Goal: Check status: Check status

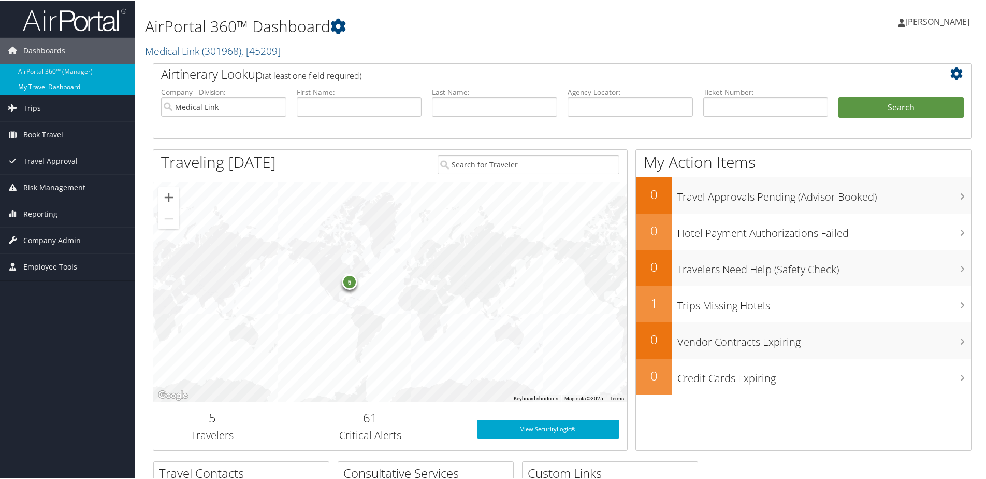
click at [44, 88] on link "My Travel Dashboard" at bounding box center [67, 86] width 135 height 16
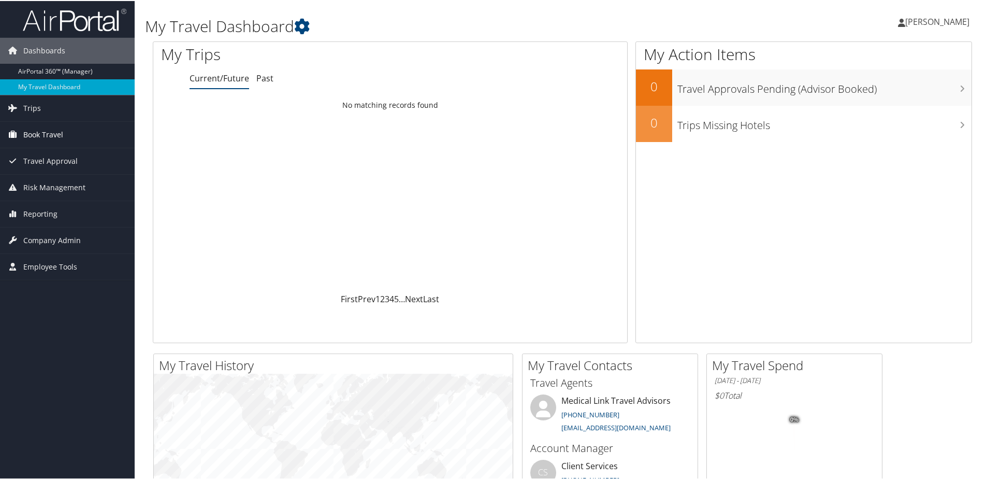
click at [49, 129] on span "Book Travel" at bounding box center [43, 134] width 40 height 26
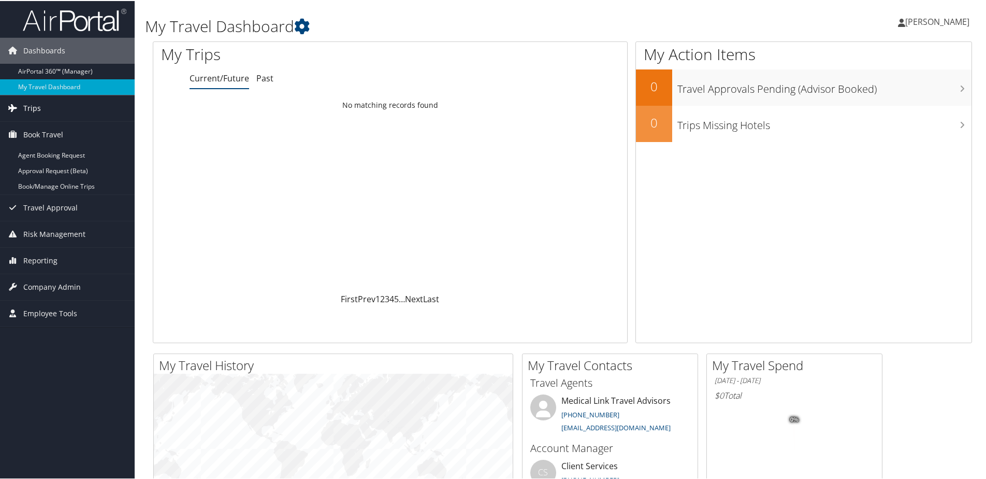
click at [47, 110] on link "Trips" at bounding box center [67, 107] width 135 height 26
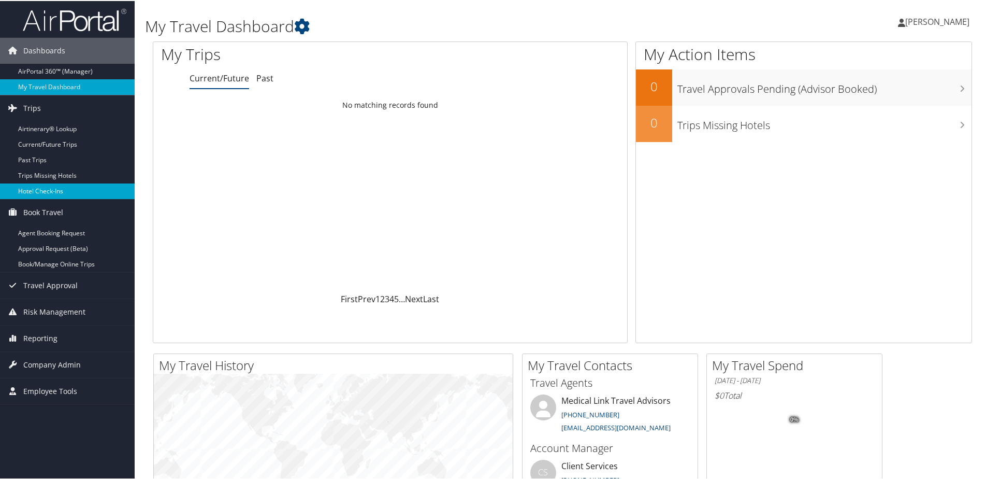
click at [52, 186] on link "Hotel Check-ins" at bounding box center [67, 190] width 135 height 16
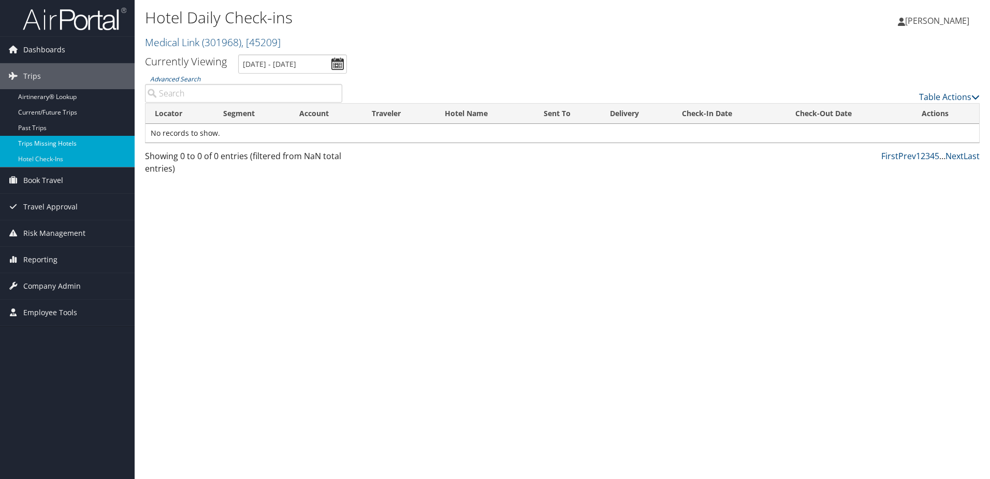
click at [40, 148] on link "Trips Missing Hotels" at bounding box center [67, 144] width 135 height 16
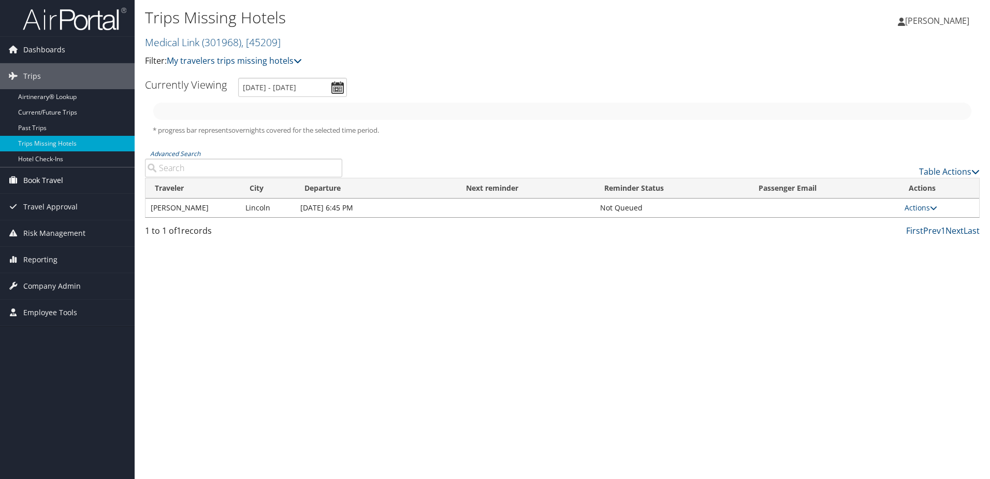
click at [56, 178] on span "Book Travel" at bounding box center [43, 180] width 40 height 26
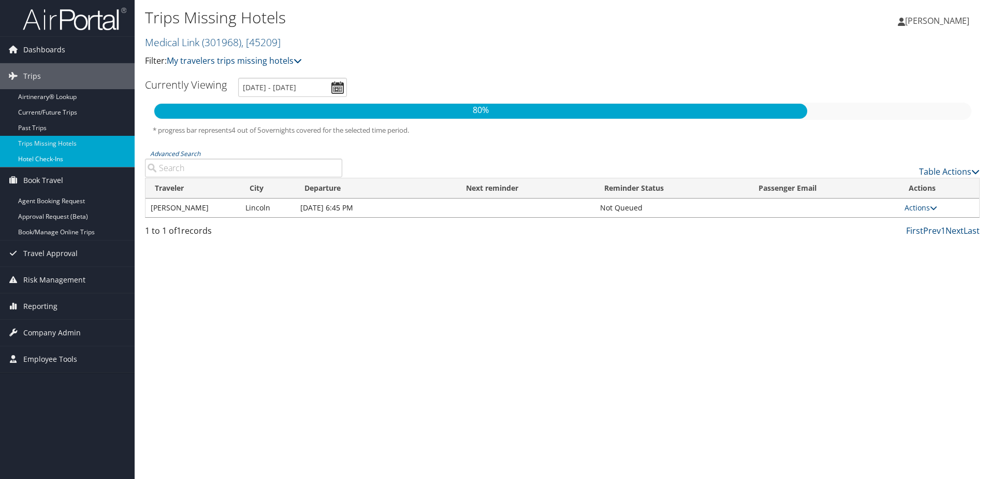
click at [45, 157] on link "Hotel Check-ins" at bounding box center [67, 159] width 135 height 16
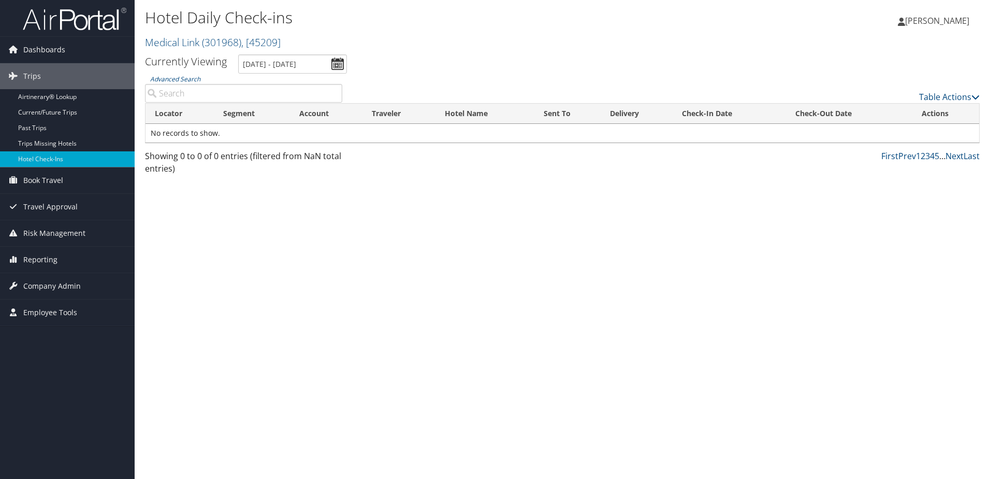
click at [254, 93] on input "Advanced Search" at bounding box center [243, 93] width 197 height 19
type input "Walker"
click at [337, 62] on input "9/11/2025 - 9/11/2025" at bounding box center [292, 63] width 109 height 19
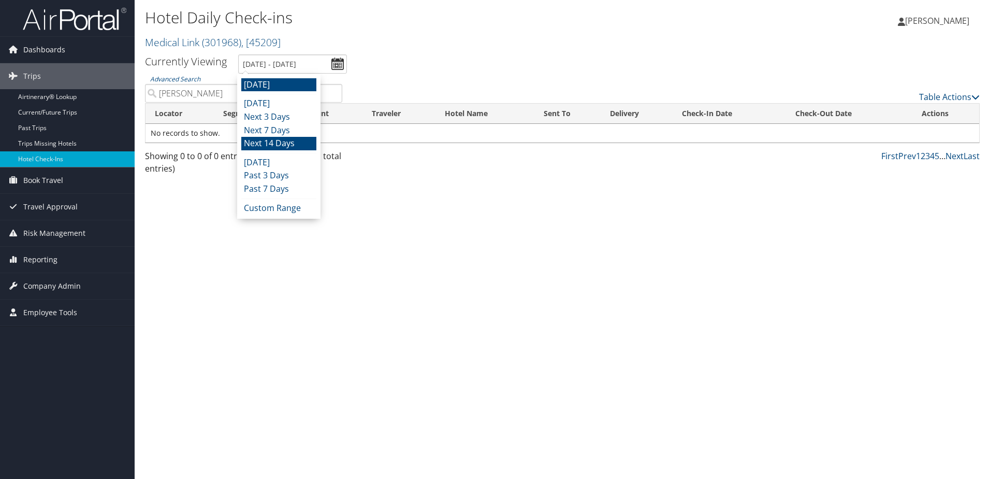
click at [278, 143] on li "Next 14 Days" at bounding box center [278, 143] width 75 height 13
type input "9/10/2025 - 9/24/2025"
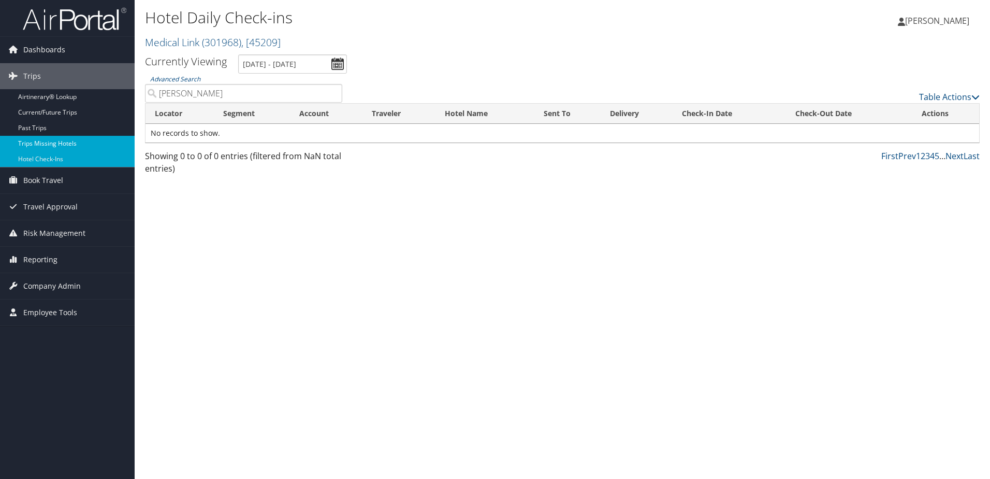
click at [59, 139] on link "Trips Missing Hotels" at bounding box center [67, 144] width 135 height 16
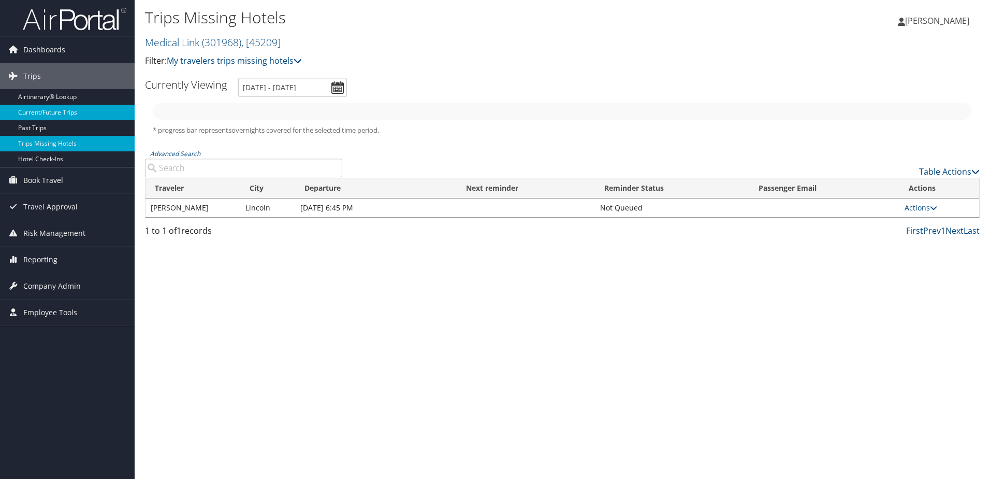
click at [50, 107] on link "Current/Future Trips" at bounding box center [67, 113] width 135 height 16
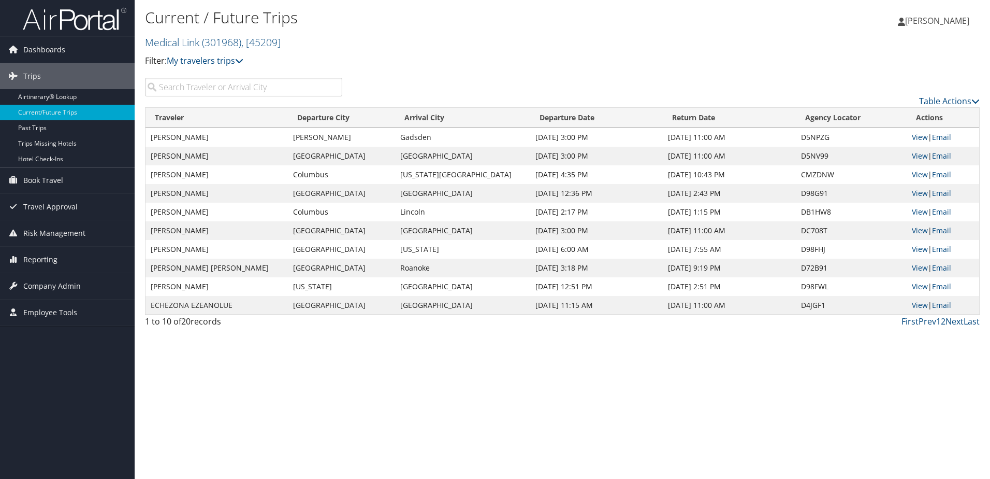
click at [205, 87] on input "search" at bounding box center [243, 87] width 197 height 19
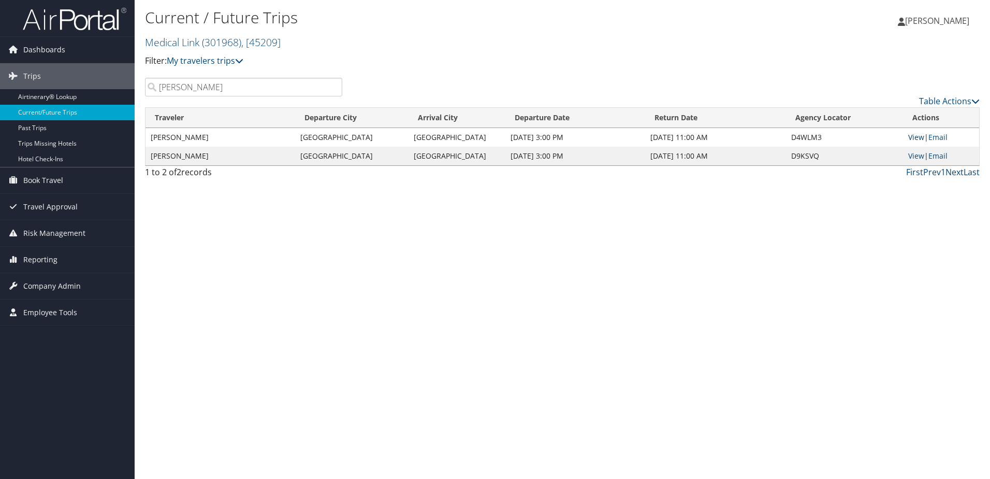
type input "[PERSON_NAME]"
click at [912, 136] on link "View" at bounding box center [917, 137] width 16 height 10
click at [912, 155] on link "View" at bounding box center [917, 156] width 16 height 10
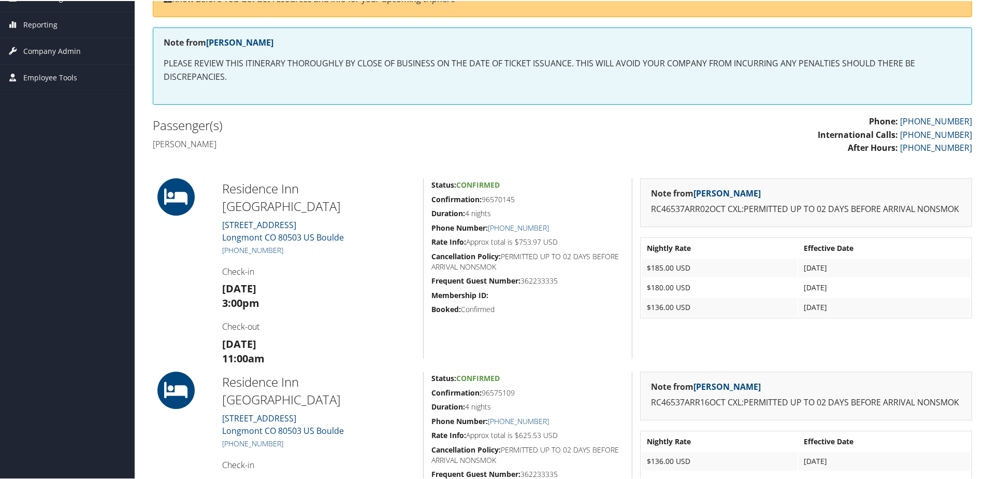
scroll to position [52, 0]
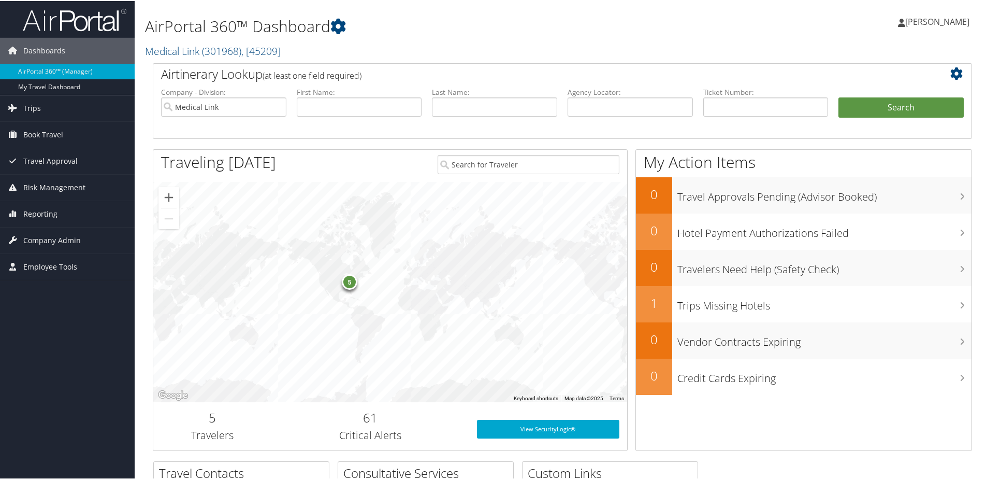
click at [348, 282] on div "5" at bounding box center [350, 281] width 16 height 16
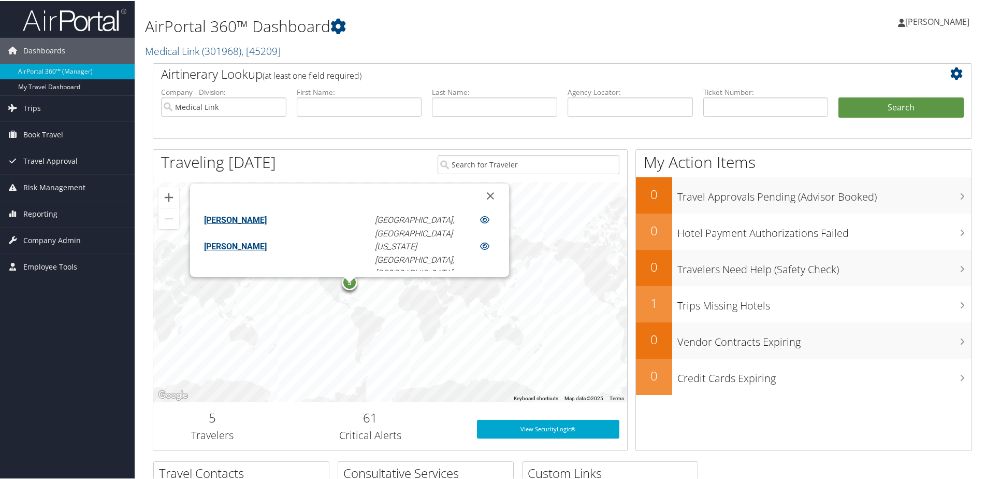
click at [480, 307] on icon at bounding box center [484, 311] width 9 height 8
click at [68, 103] on link "Trips" at bounding box center [67, 107] width 135 height 26
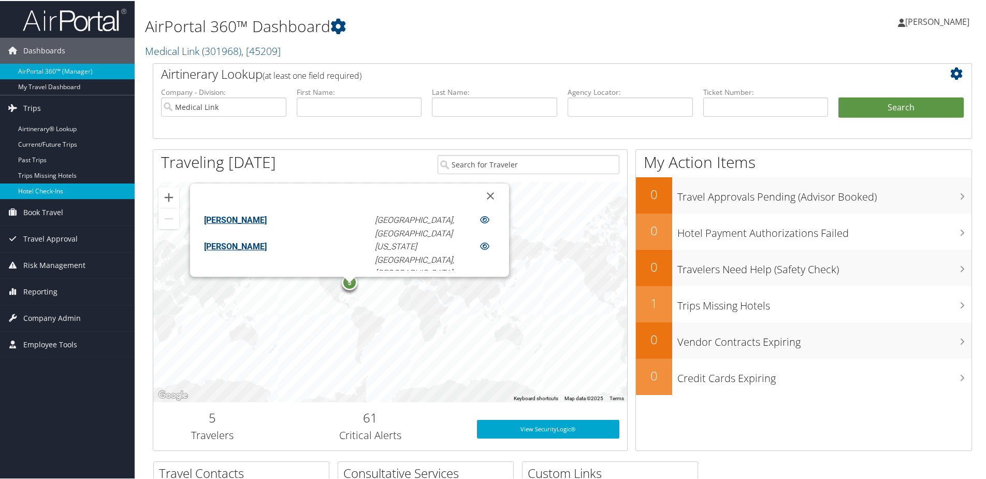
click at [50, 189] on link "Hotel Check-ins" at bounding box center [67, 190] width 135 height 16
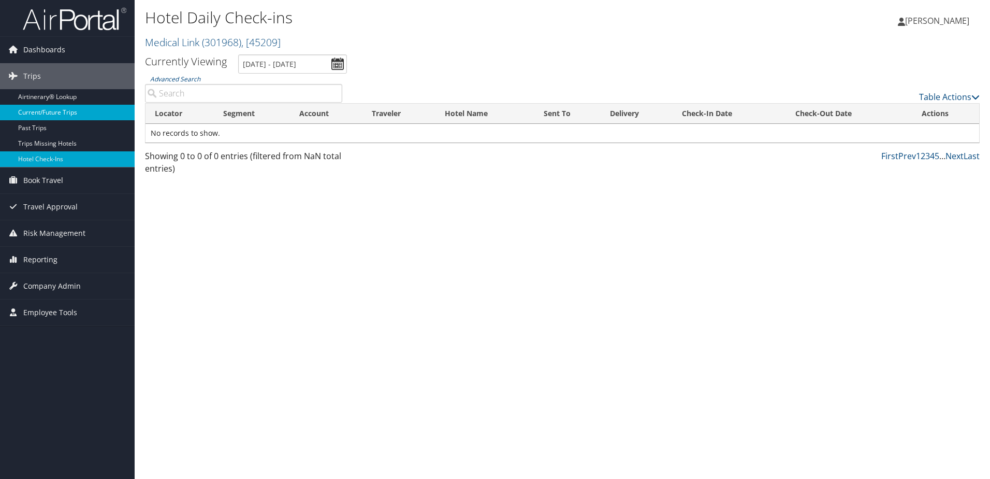
click at [47, 112] on link "Current/Future Trips" at bounding box center [67, 113] width 135 height 16
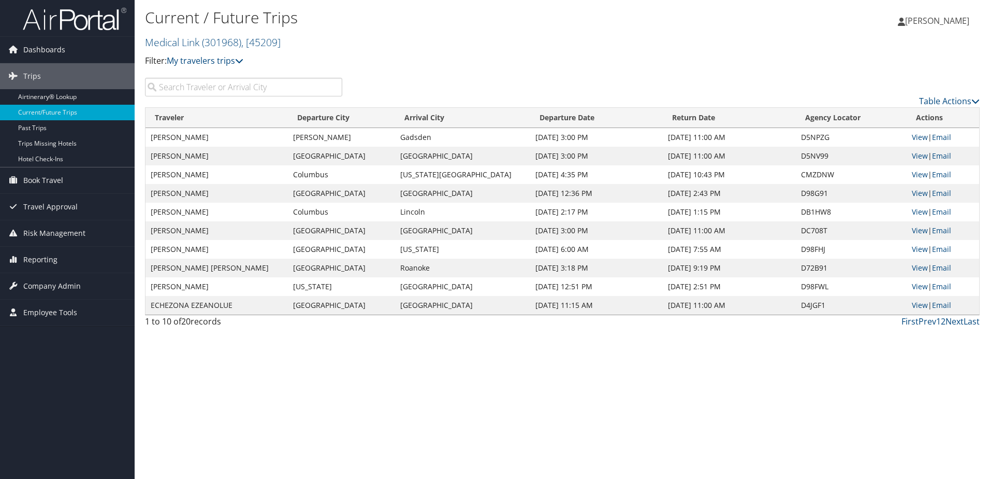
click at [224, 88] on input "search" at bounding box center [243, 87] width 197 height 19
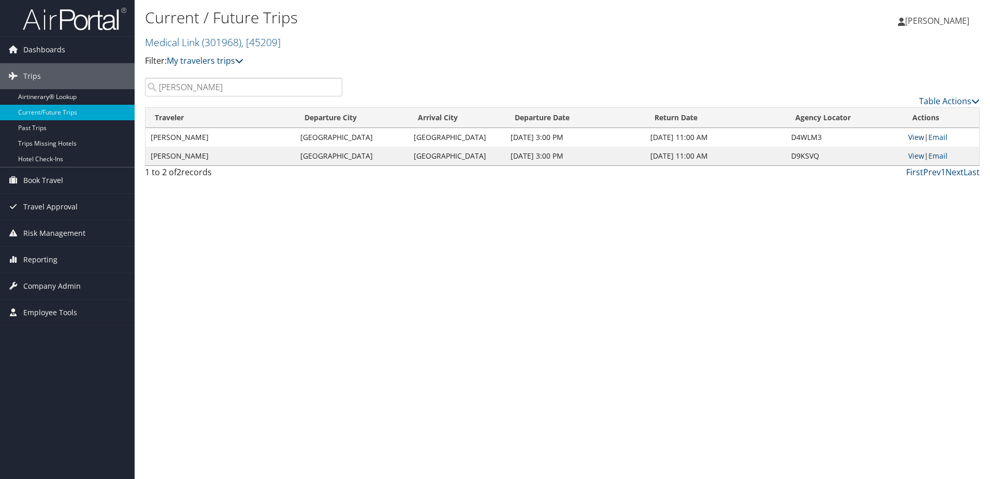
type input "Walker"
click at [913, 138] on link "View" at bounding box center [917, 137] width 16 height 10
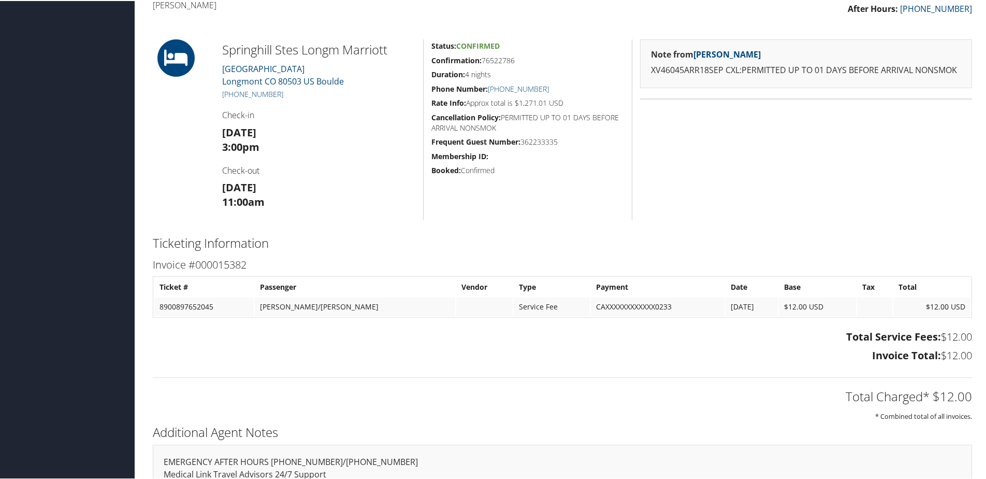
scroll to position [145, 0]
